Goal: Task Accomplishment & Management: Manage account settings

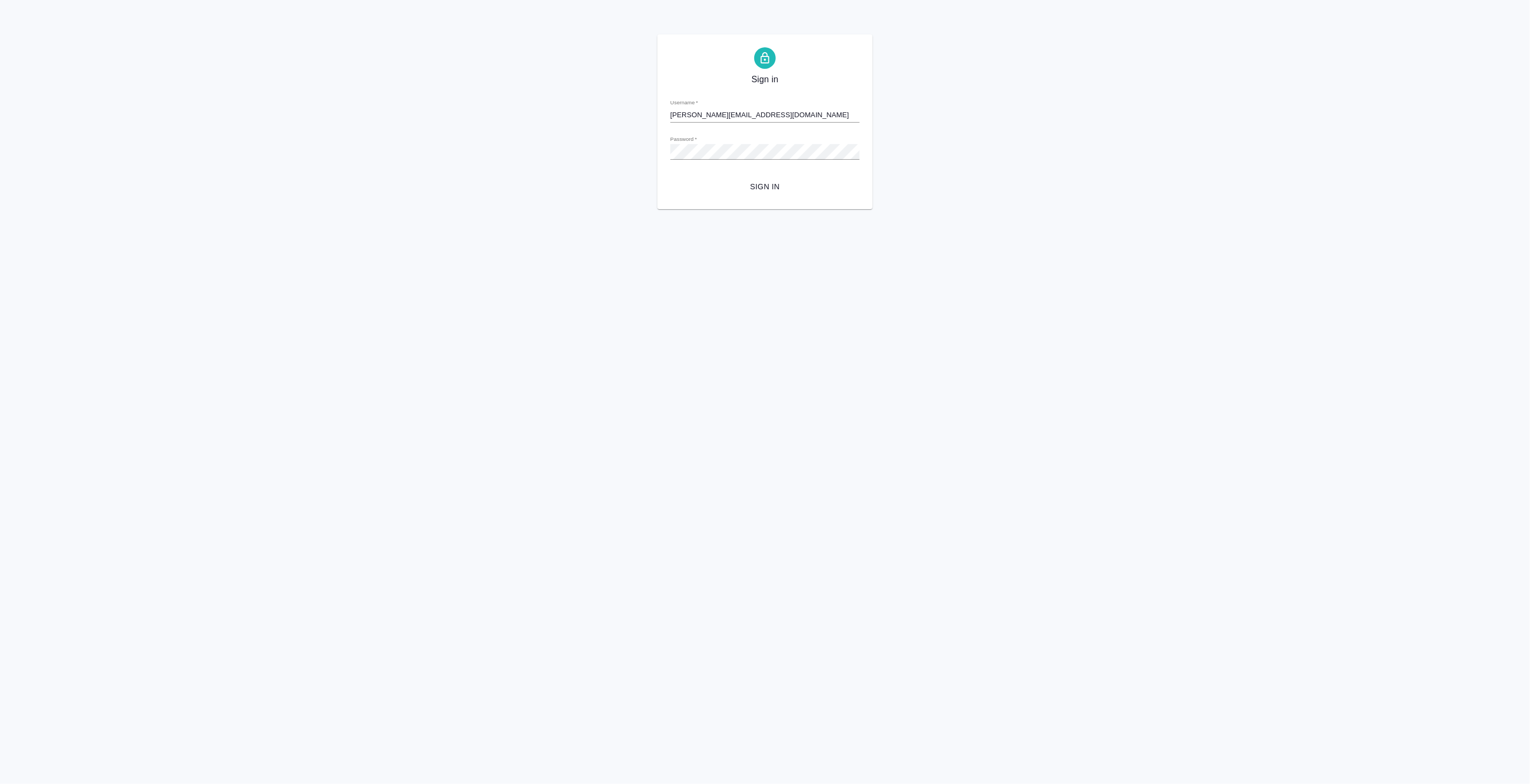
click at [700, 115] on input "[PERSON_NAME][EMAIL_ADDRESS][DOMAIN_NAME]" at bounding box center [765, 115] width 189 height 15
paste input "r_dtp r_dtp"
type input "r_dtp [EMAIL_ADDRESS][DOMAIN_NAME]"
click at [1420, 209] on html "Sign in Username   * r_dtp r_dtp@awatera.com Password   * urlPath   * / Sign in" at bounding box center [765, 105] width 1530 height 209
click at [601, 151] on div "Sign in Username   * r_dtp r_dtp@awatera.com Password   * urlPath   * / Sign in" at bounding box center [765, 122] width 1530 height 175
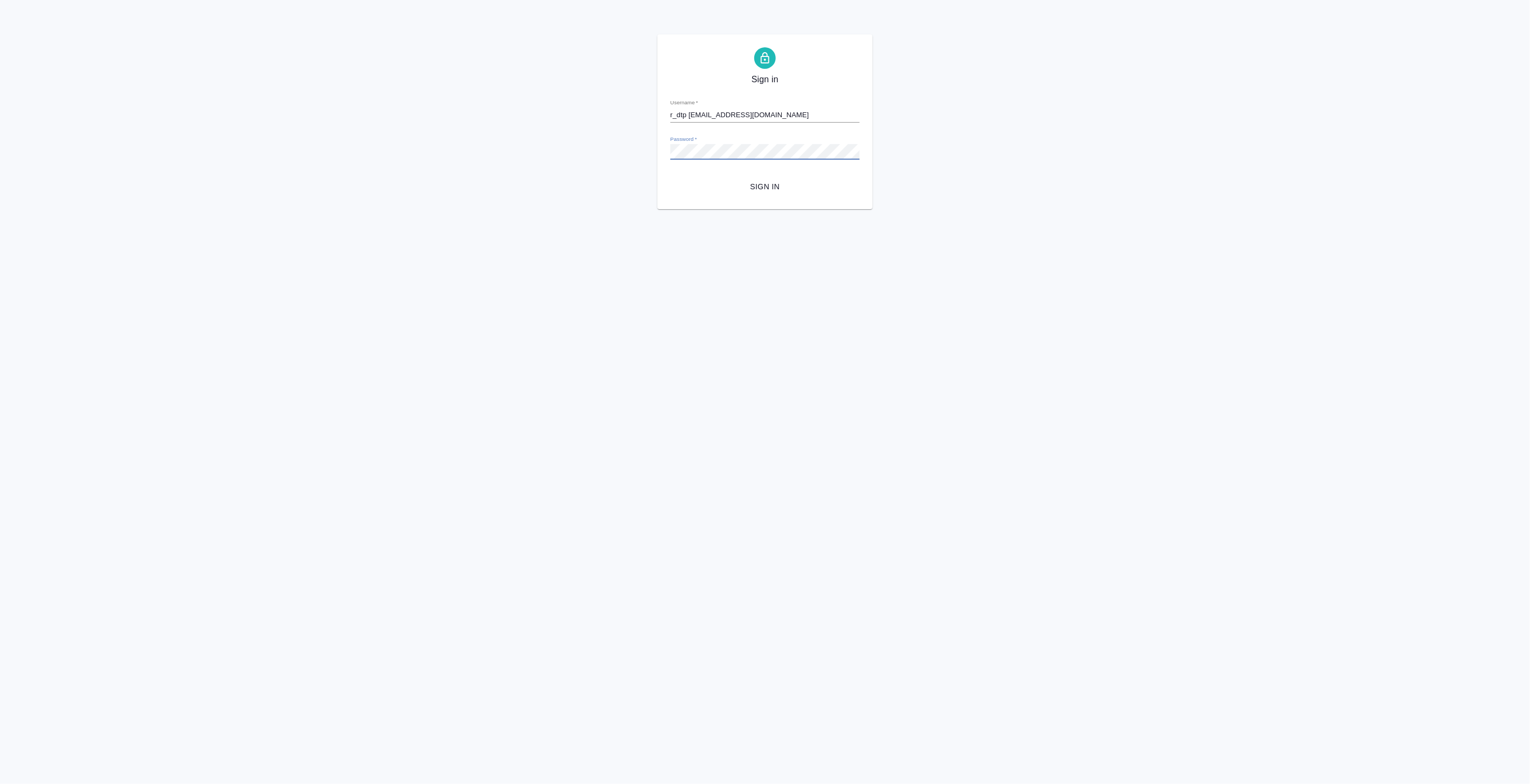
click at [1138, 110] on div "Sign in Username   * r_dtp r_dtp@awatera.com Password   * urlPath   * / Sign in" at bounding box center [765, 122] width 1530 height 175
click at [771, 190] on span "Sign in" at bounding box center [765, 187] width 172 height 14
